Goal: Task Accomplishment & Management: Use online tool/utility

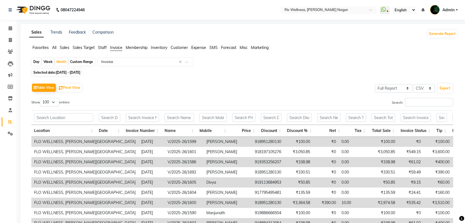
select select "full_report"
select select "csv"
select select "100"
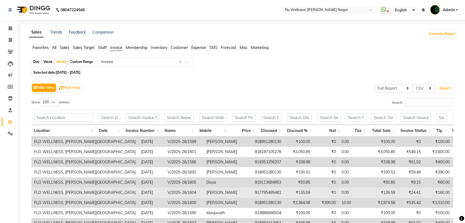
scroll to position [0, 4]
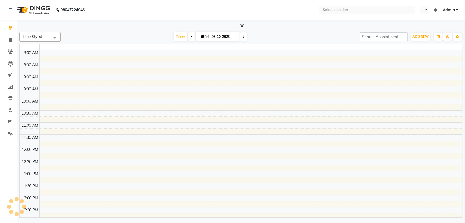
select select "en"
